Goal: Information Seeking & Learning: Learn about a topic

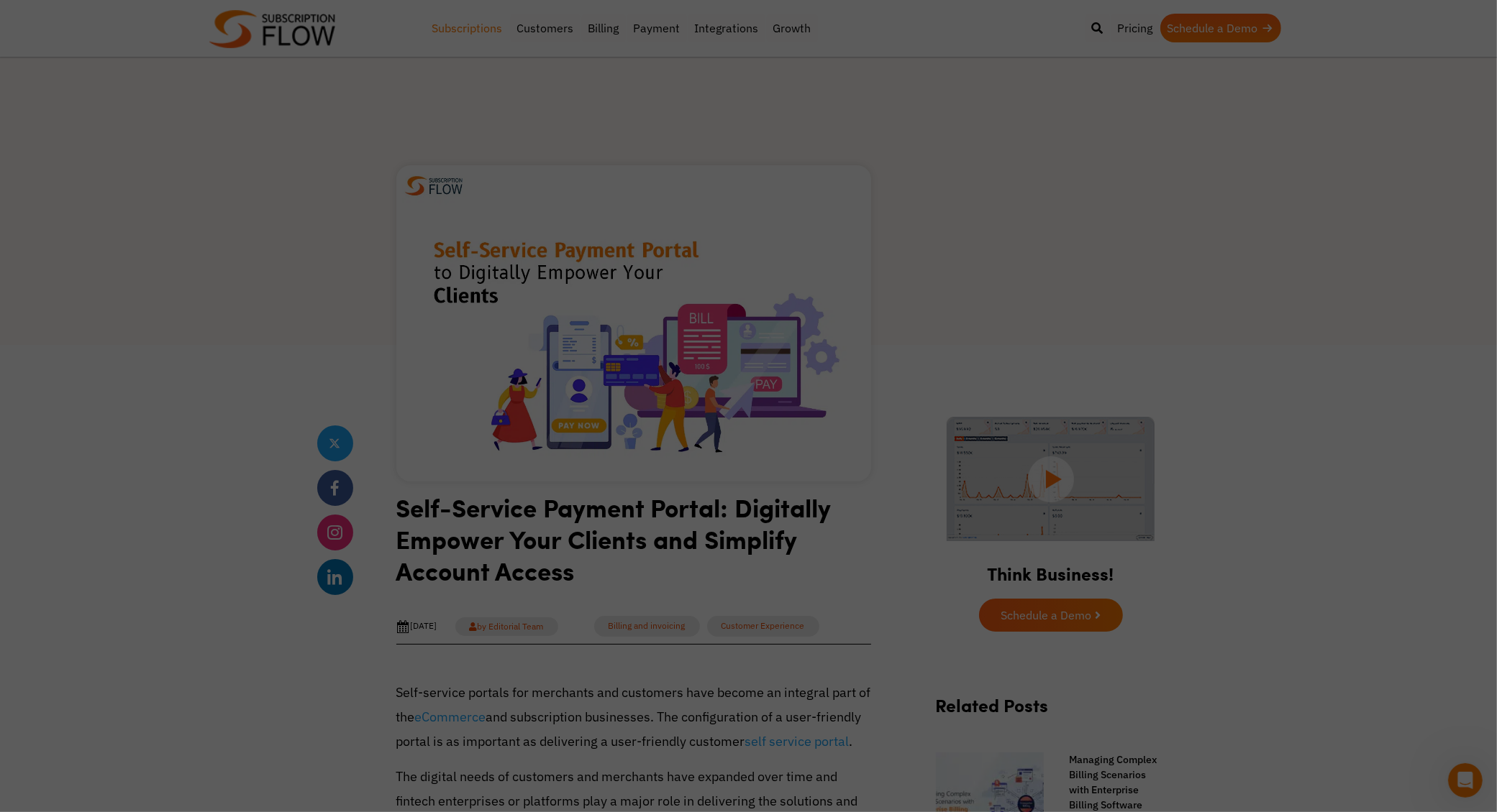
click at [483, 20] on link "Subscriptions" at bounding box center [468, 28] width 85 height 29
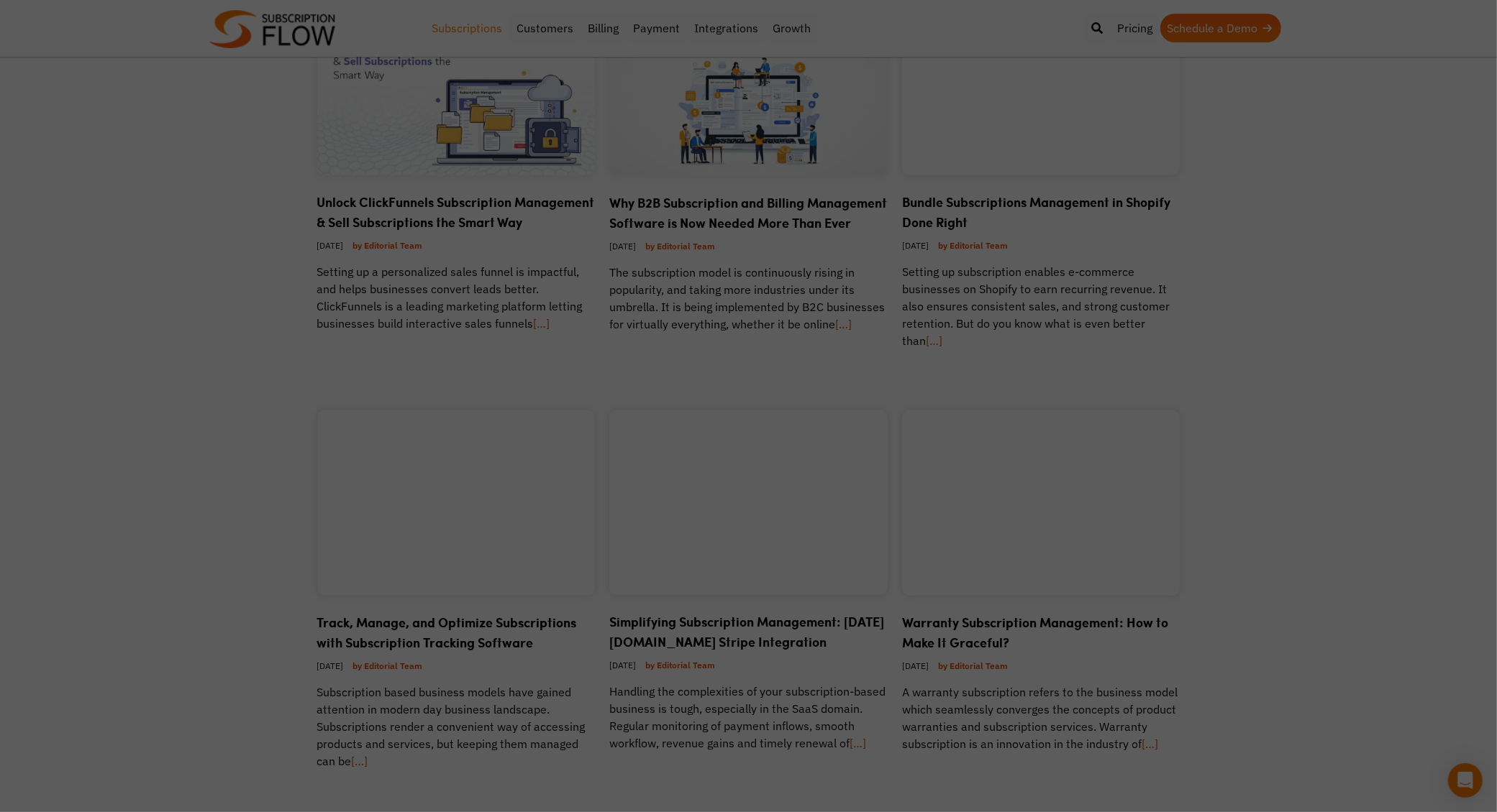
scroll to position [1363, 0]
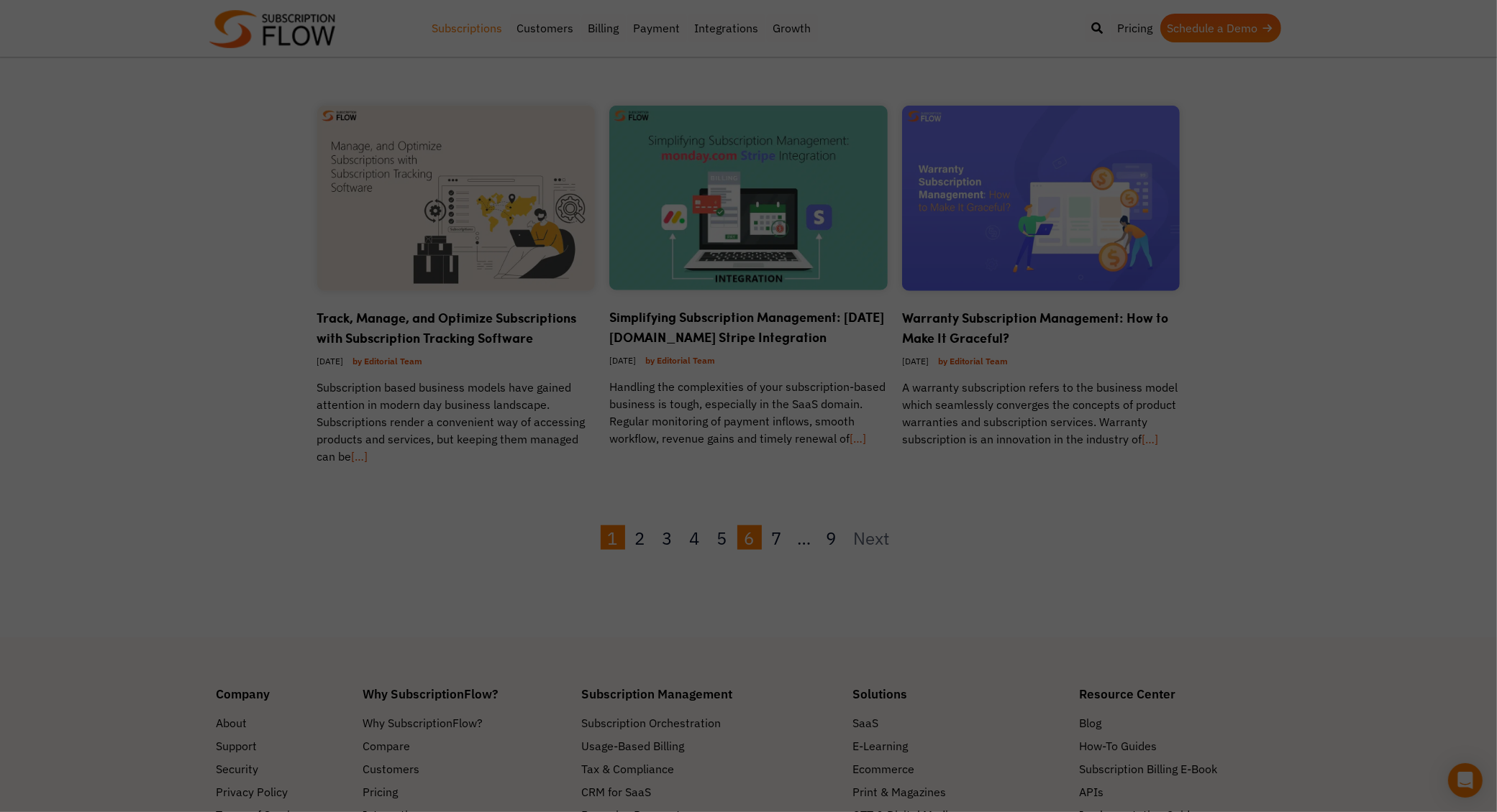
click at [754, 539] on link "6" at bounding box center [748, 537] width 24 height 24
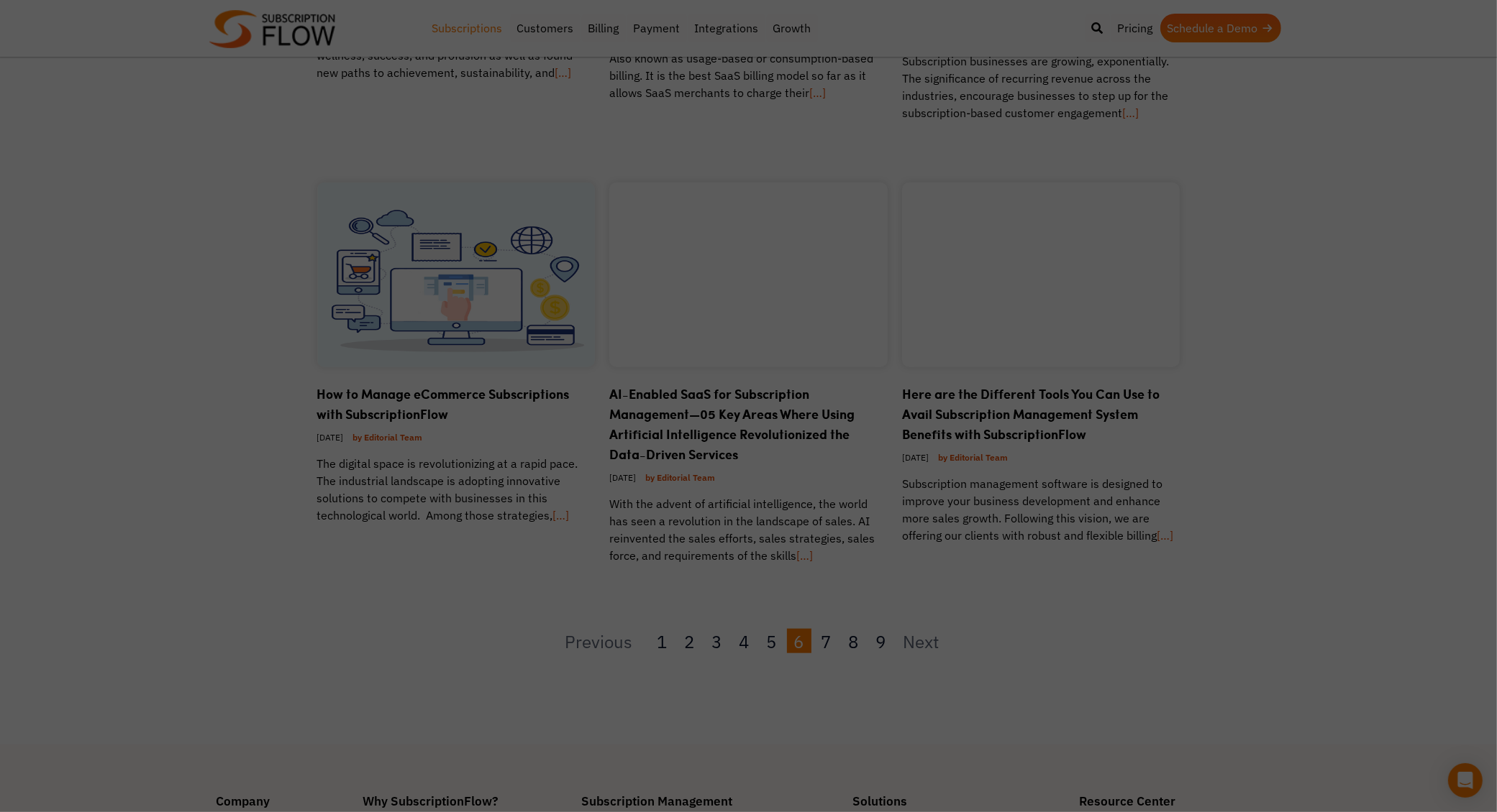
scroll to position [1355, 0]
